Goal: Use online tool/utility

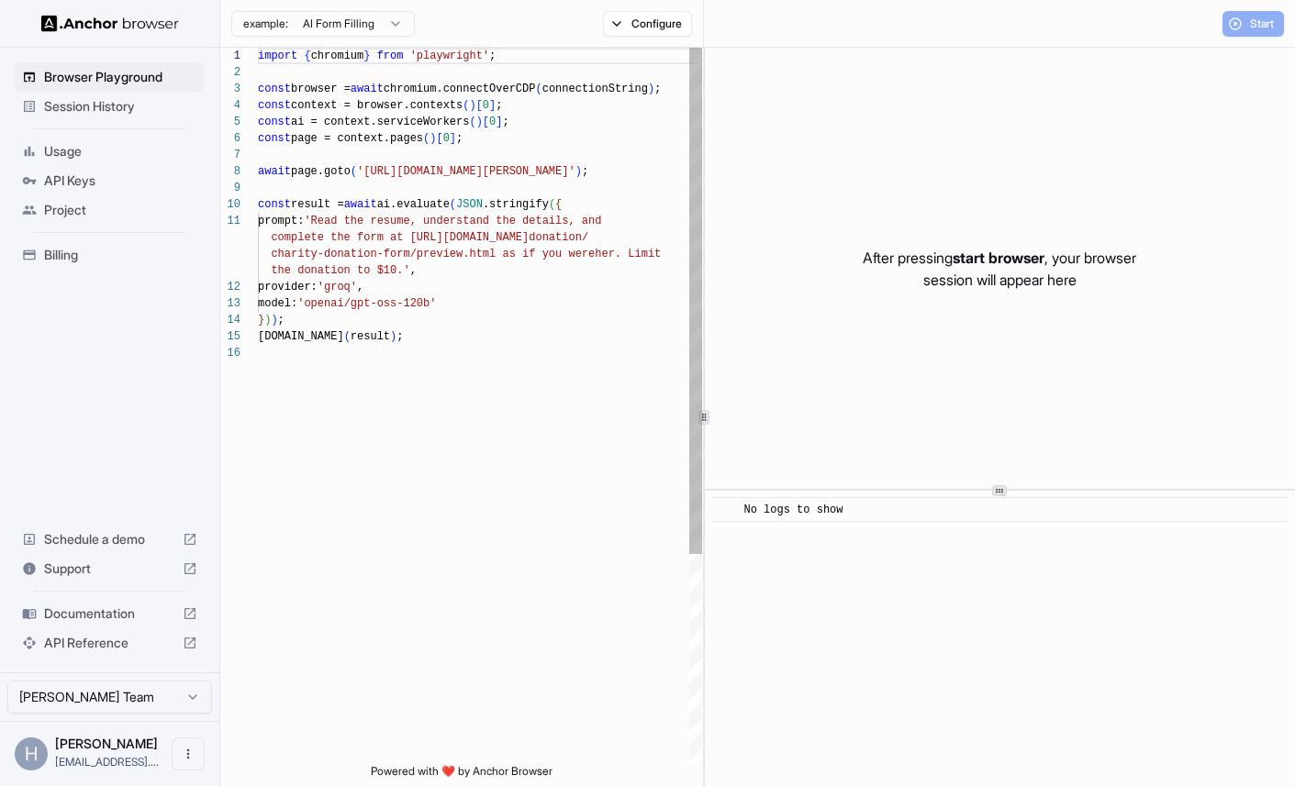
scroll to position [165, 0]
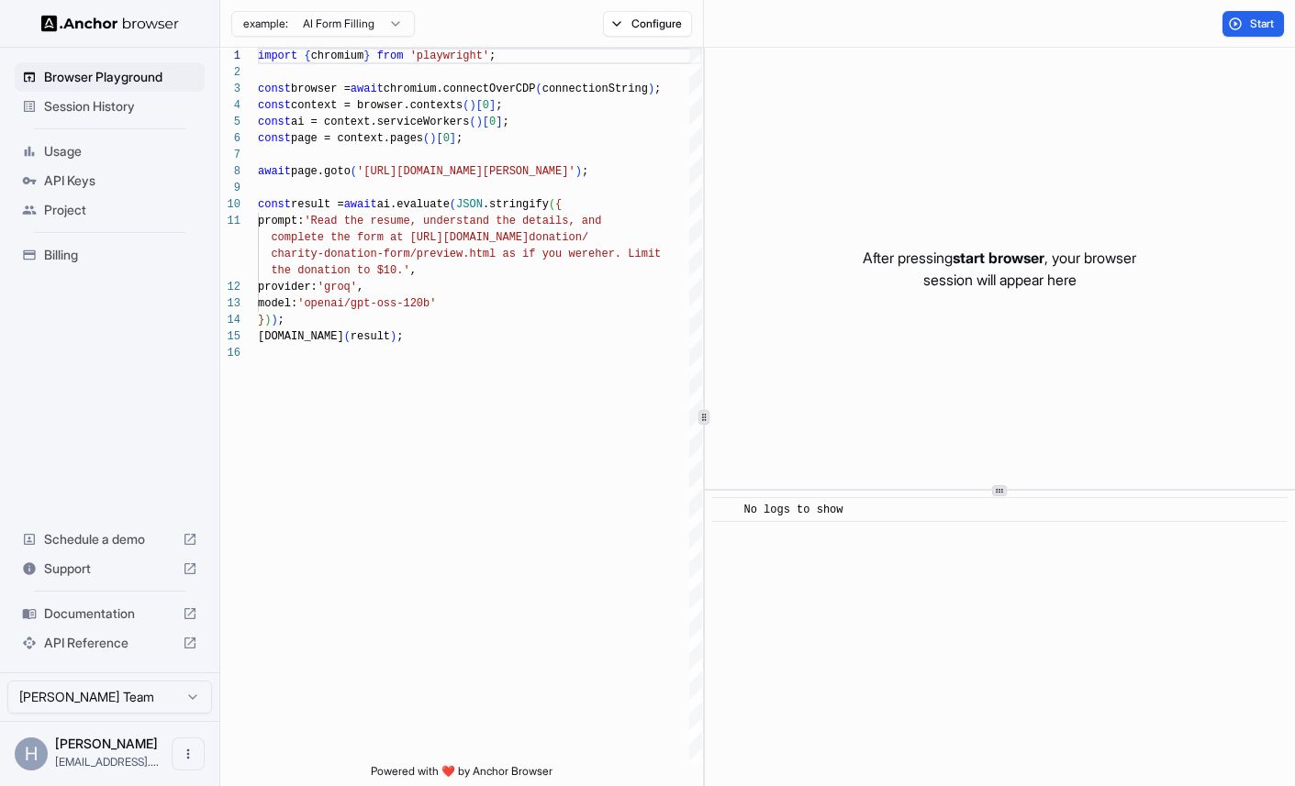
click at [838, 607] on div "​ No logs to show" at bounding box center [1000, 638] width 591 height 295
click at [493, 132] on div "import { chromium } from 'playwright' ; const browser = await chromium.connectO…" at bounding box center [480, 555] width 444 height 1014
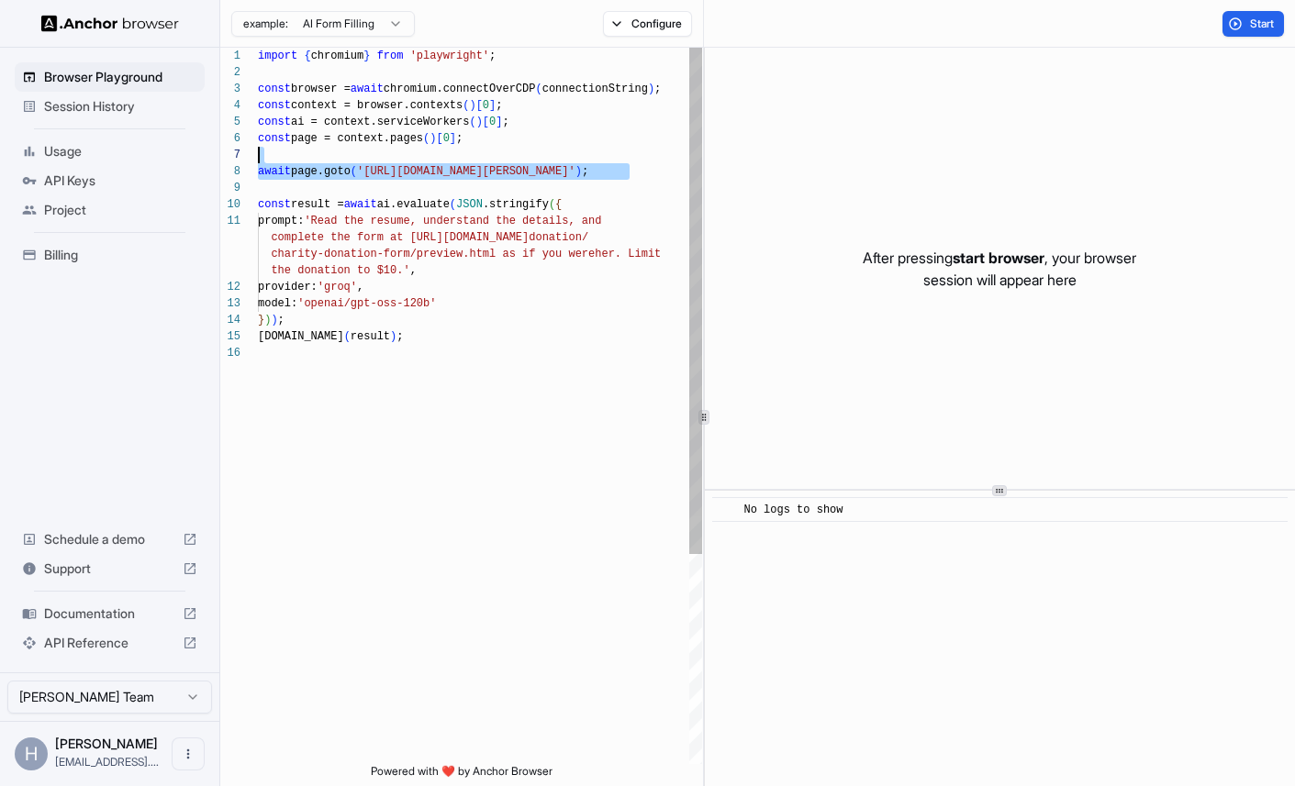
scroll to position [116, 0]
drag, startPoint x: 629, startPoint y: 169, endPoint x: 421, endPoint y: 167, distance: 207.4
click at [421, 167] on div "import { chromium } from 'playwright' ; const browser = await chromium.connectO…" at bounding box center [480, 555] width 444 height 1014
click at [330, 220] on div "import { chromium } from 'playwright' ; const browser = await chromium.connectO…" at bounding box center [480, 555] width 444 height 1014
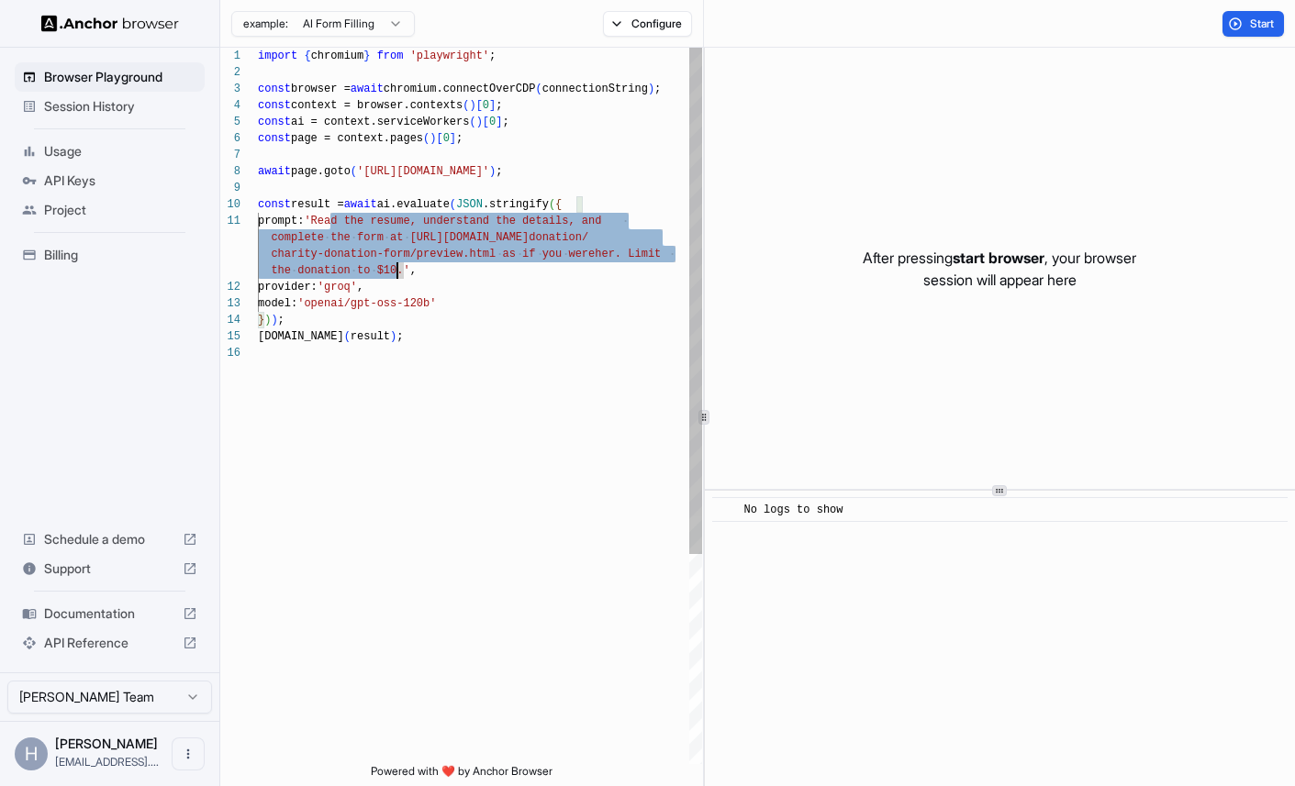
click at [398, 269] on div "import { chromium } from 'playwright' ; const browser = await chromium.connectO…" at bounding box center [480, 555] width 444 height 1014
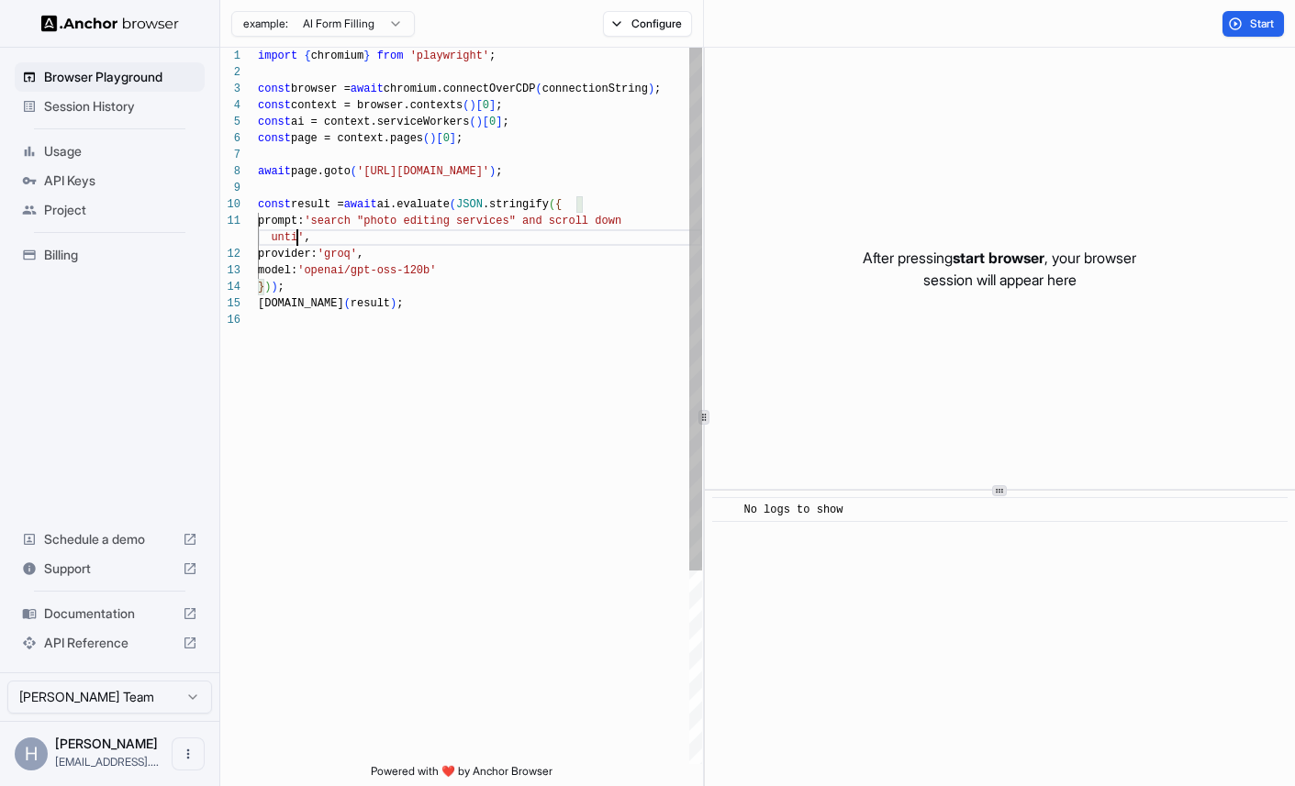
scroll to position [17, 0]
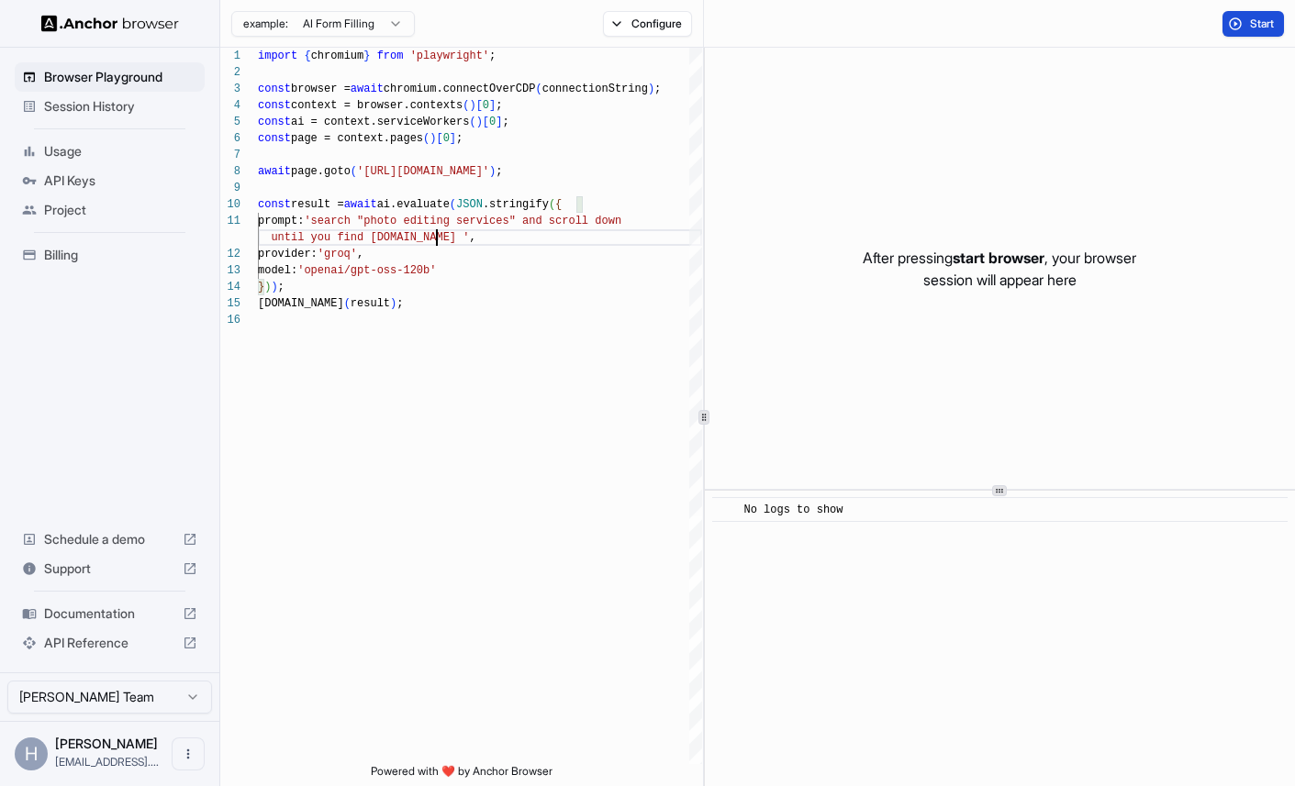
click at [1246, 25] on button "Start" at bounding box center [1252, 24] width 61 height 26
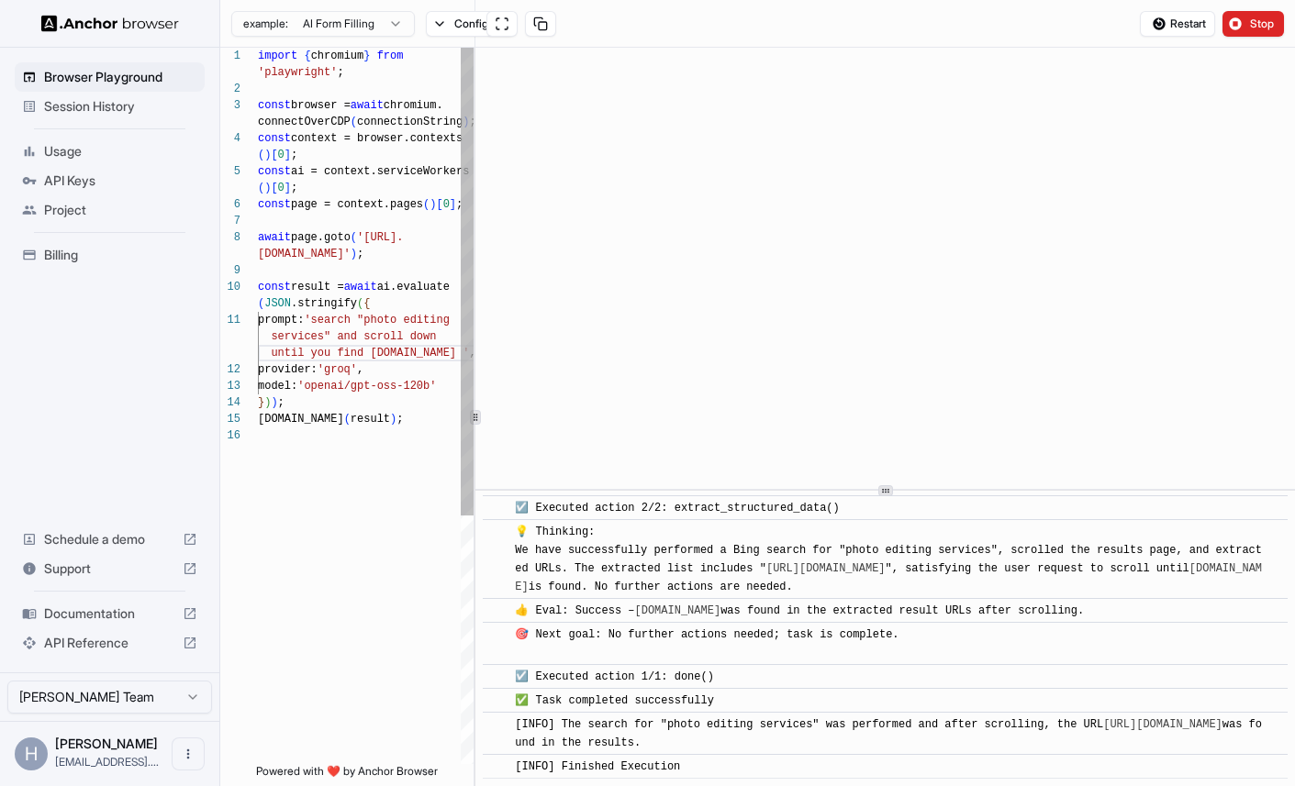
scroll to position [83, 0]
type textarea "**********"
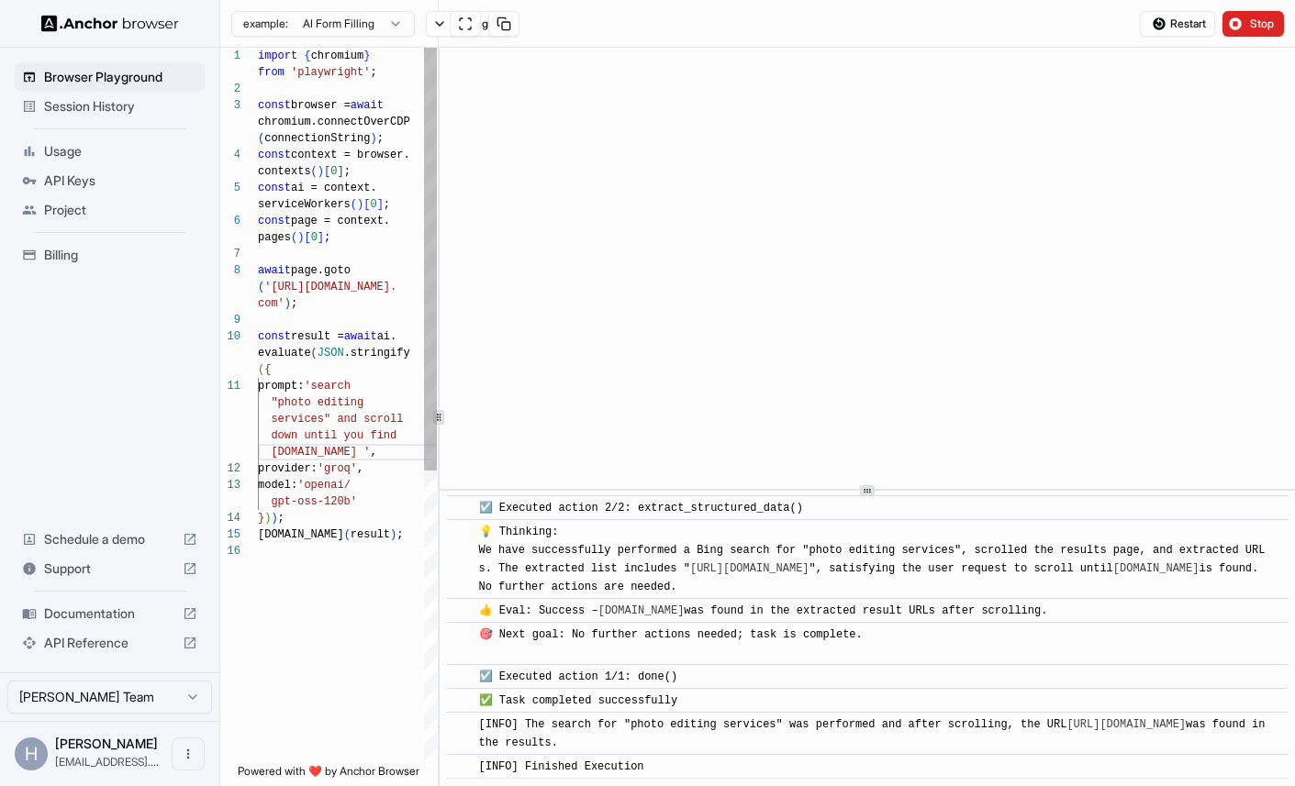
click at [439, 436] on div at bounding box center [439, 417] width 1 height 739
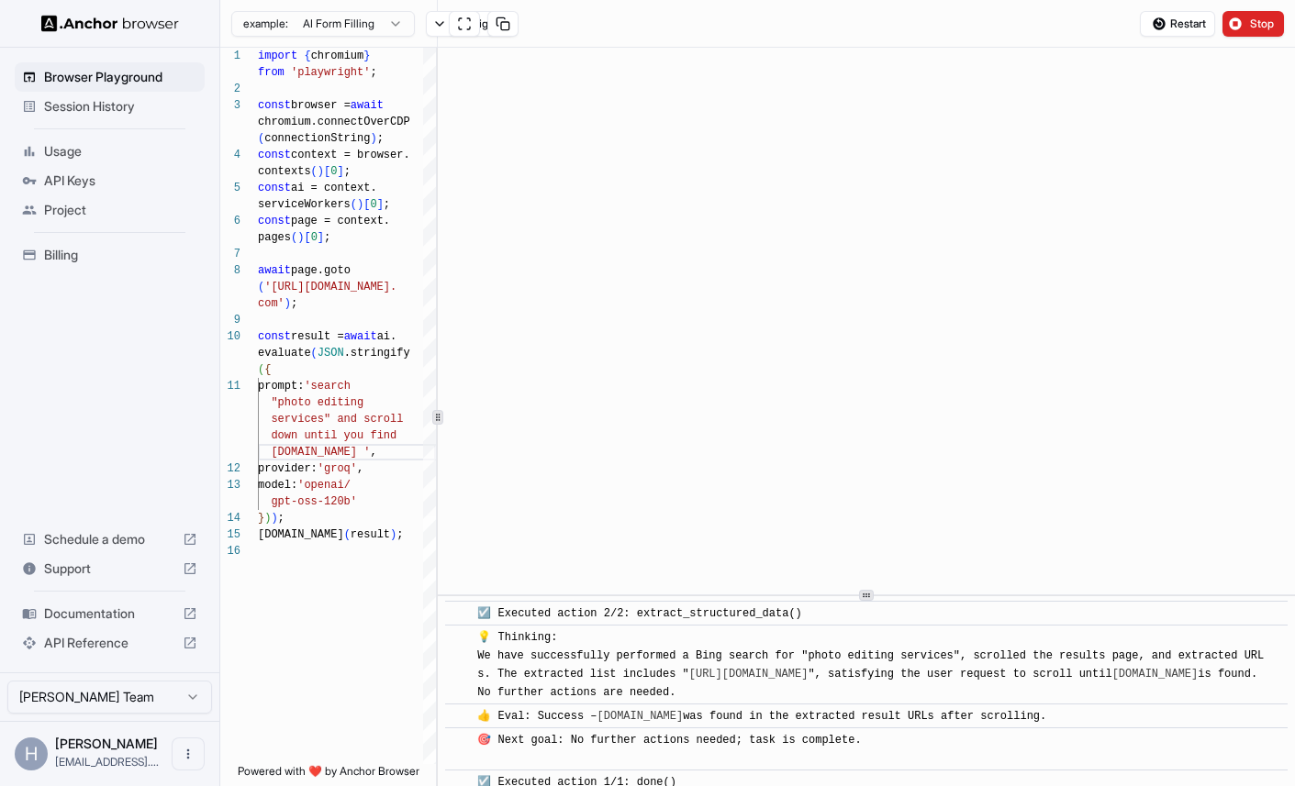
scroll to position [938, 0]
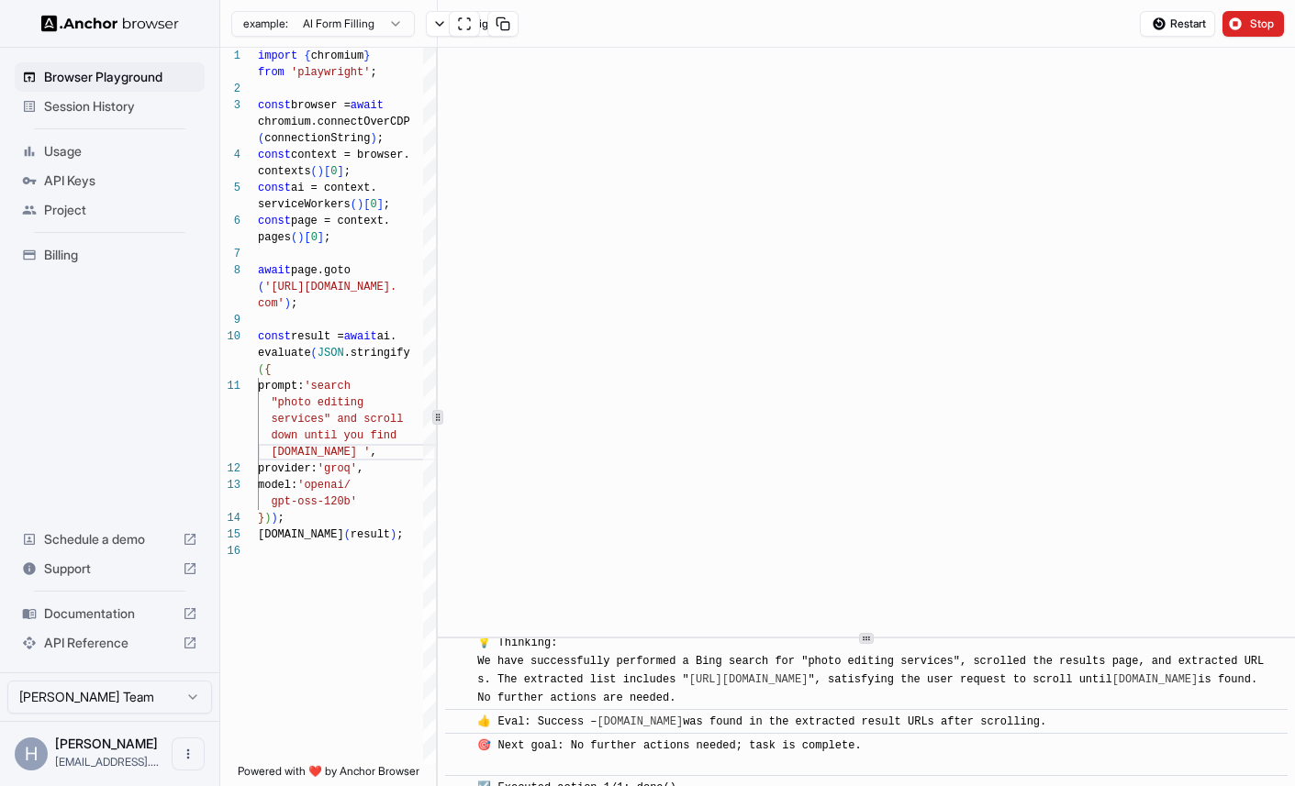
click at [833, 692] on div "​ [INFO] Started Execution ​ 🚀 Starting task: search "photo editing services" a…" at bounding box center [866, 417] width 857 height 739
